Goal: Task Accomplishment & Management: Complete application form

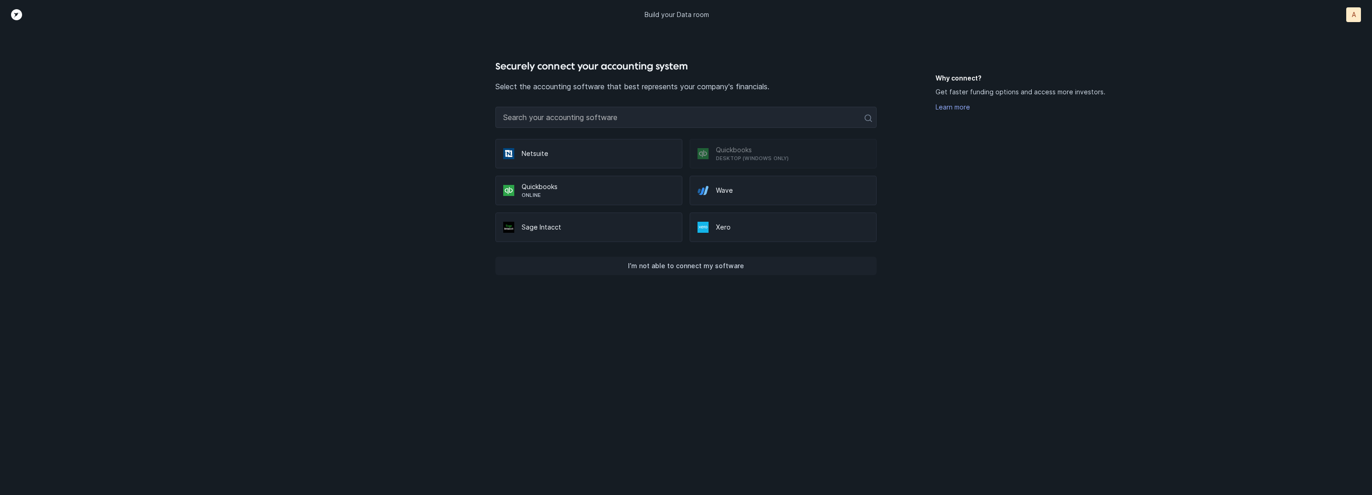
click at [695, 271] on p "I’m not able to connect my software" at bounding box center [686, 266] width 116 height 11
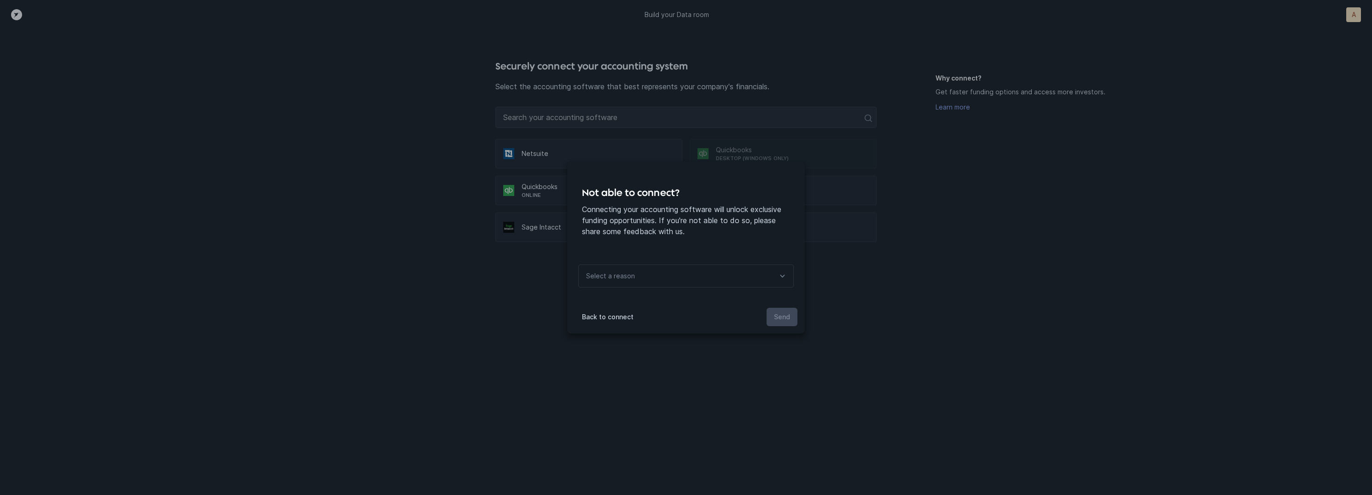
click at [701, 278] on div "Select a reason" at bounding box center [685, 276] width 215 height 23
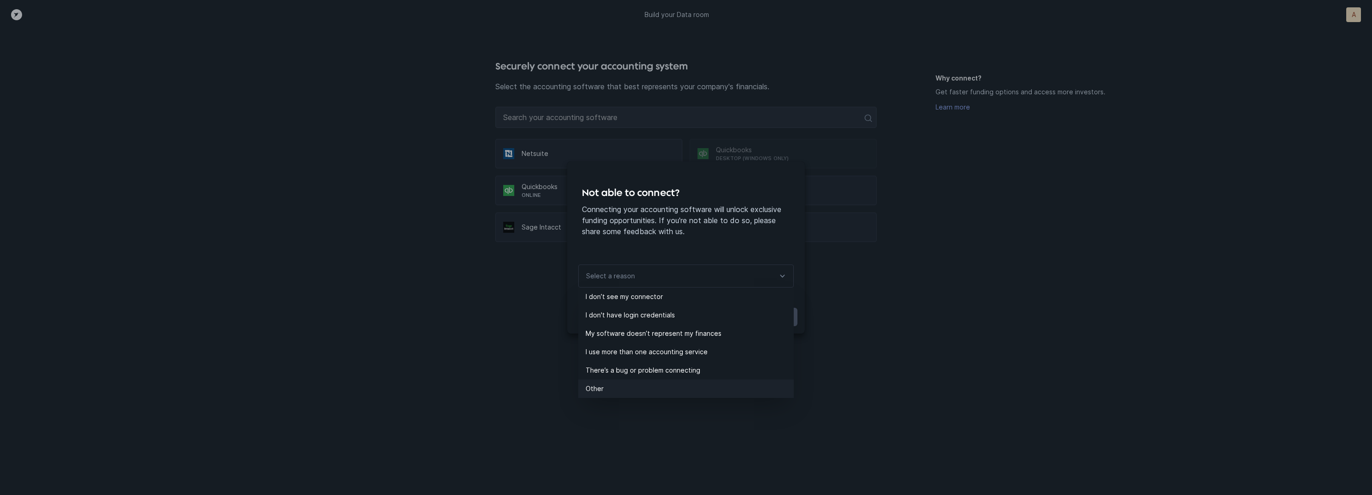
click at [612, 390] on p "Other" at bounding box center [690, 388] width 208 height 11
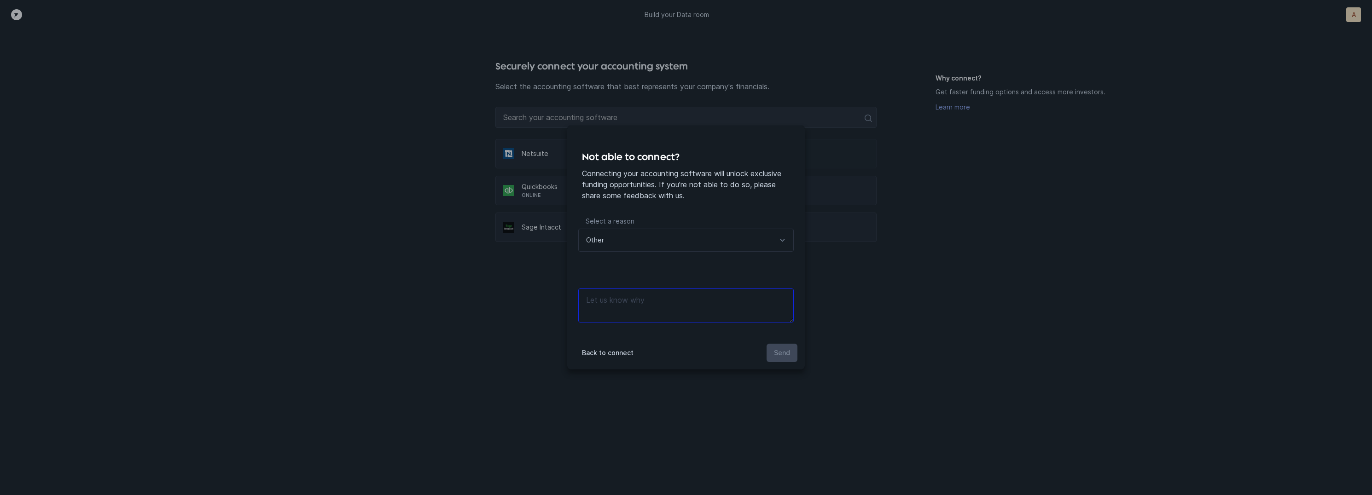
click at [665, 289] on textarea at bounding box center [685, 306] width 215 height 34
type textarea "Files"
click at [783, 351] on p "Send" at bounding box center [782, 353] width 16 height 11
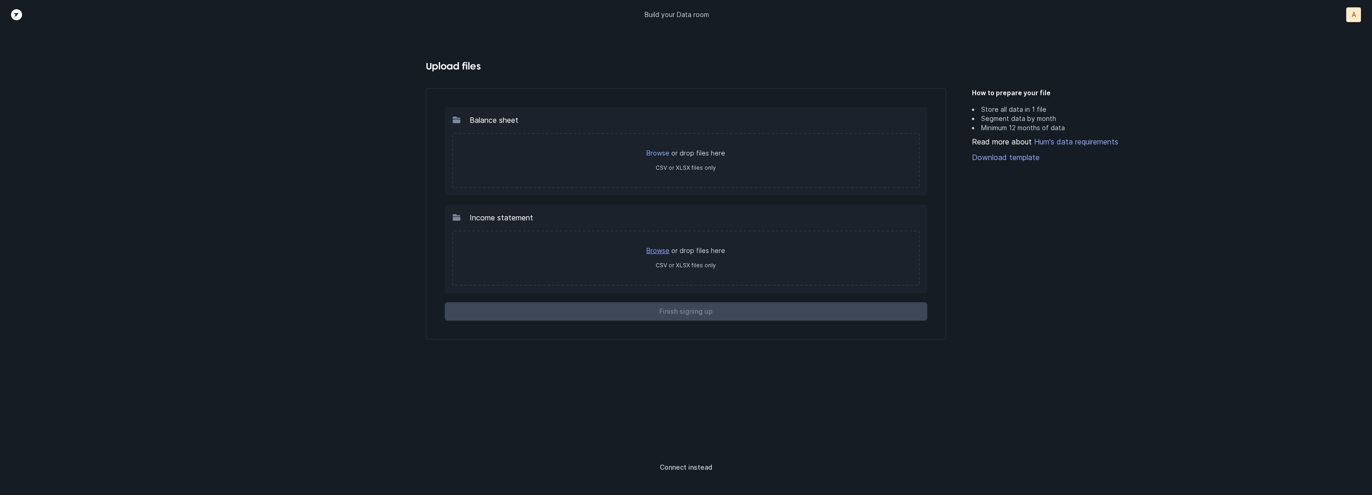
click at [650, 249] on link "Browse" at bounding box center [657, 251] width 23 height 8
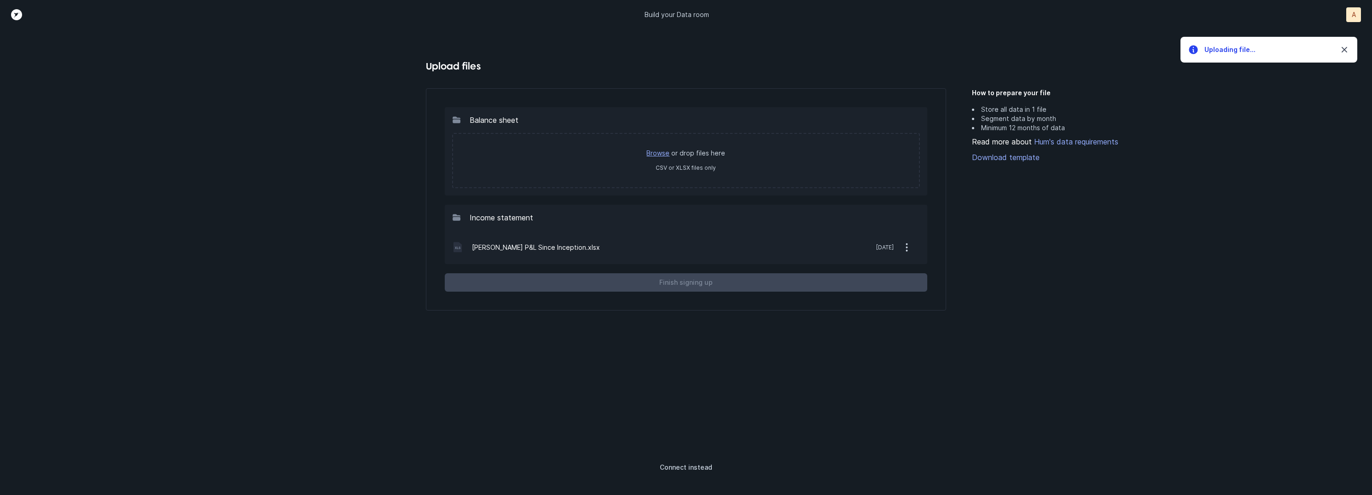
click at [657, 152] on link "Browse" at bounding box center [657, 153] width 23 height 8
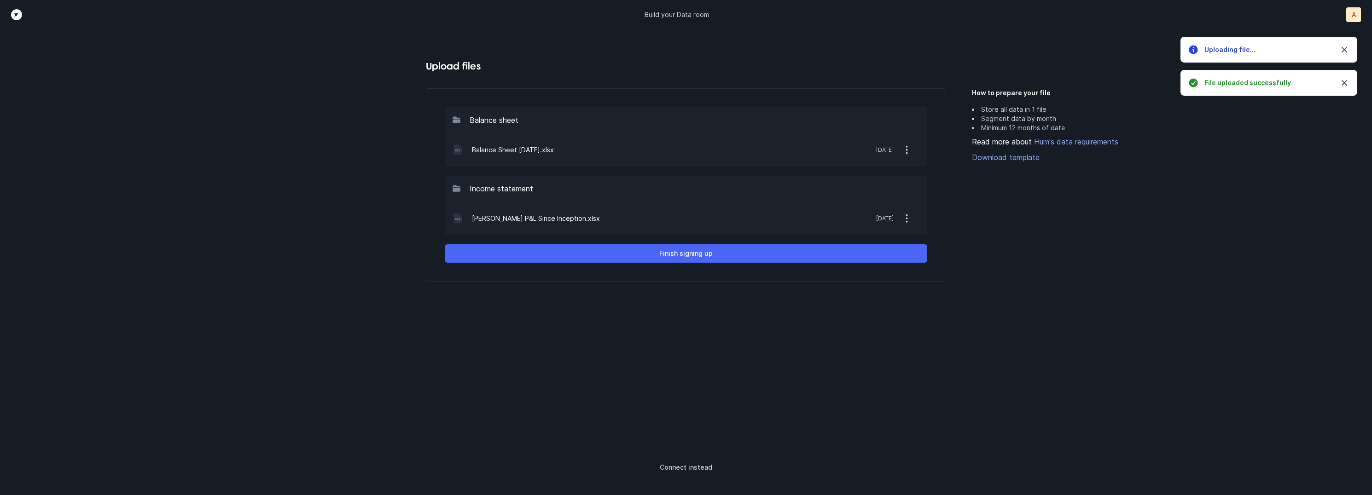
click at [698, 254] on p "Finish signing up" at bounding box center [685, 253] width 53 height 11
